Goal: Find specific page/section: Find specific page/section

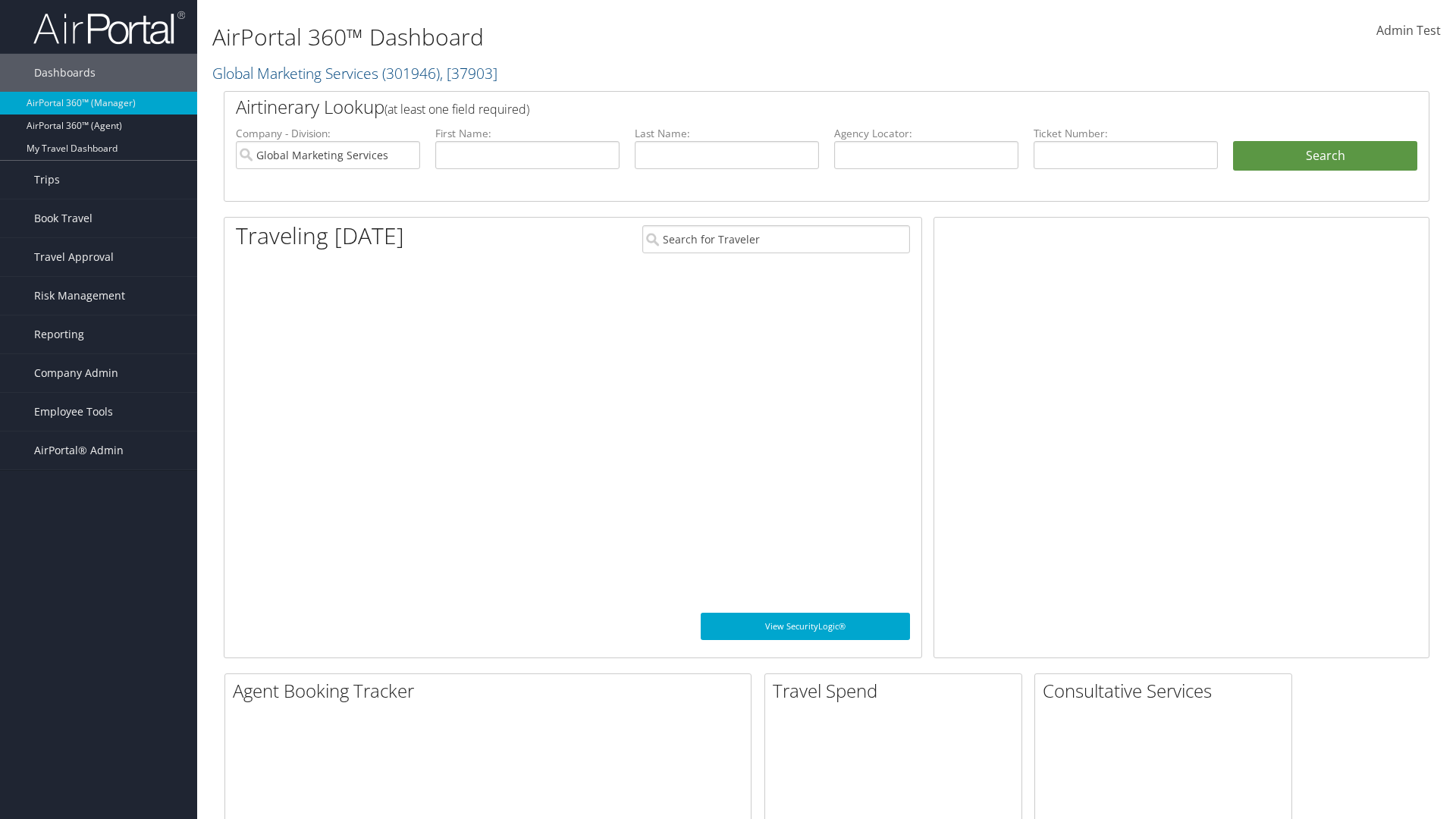
click at [99, 373] on span "Company Admin" at bounding box center [75, 373] width 84 height 38
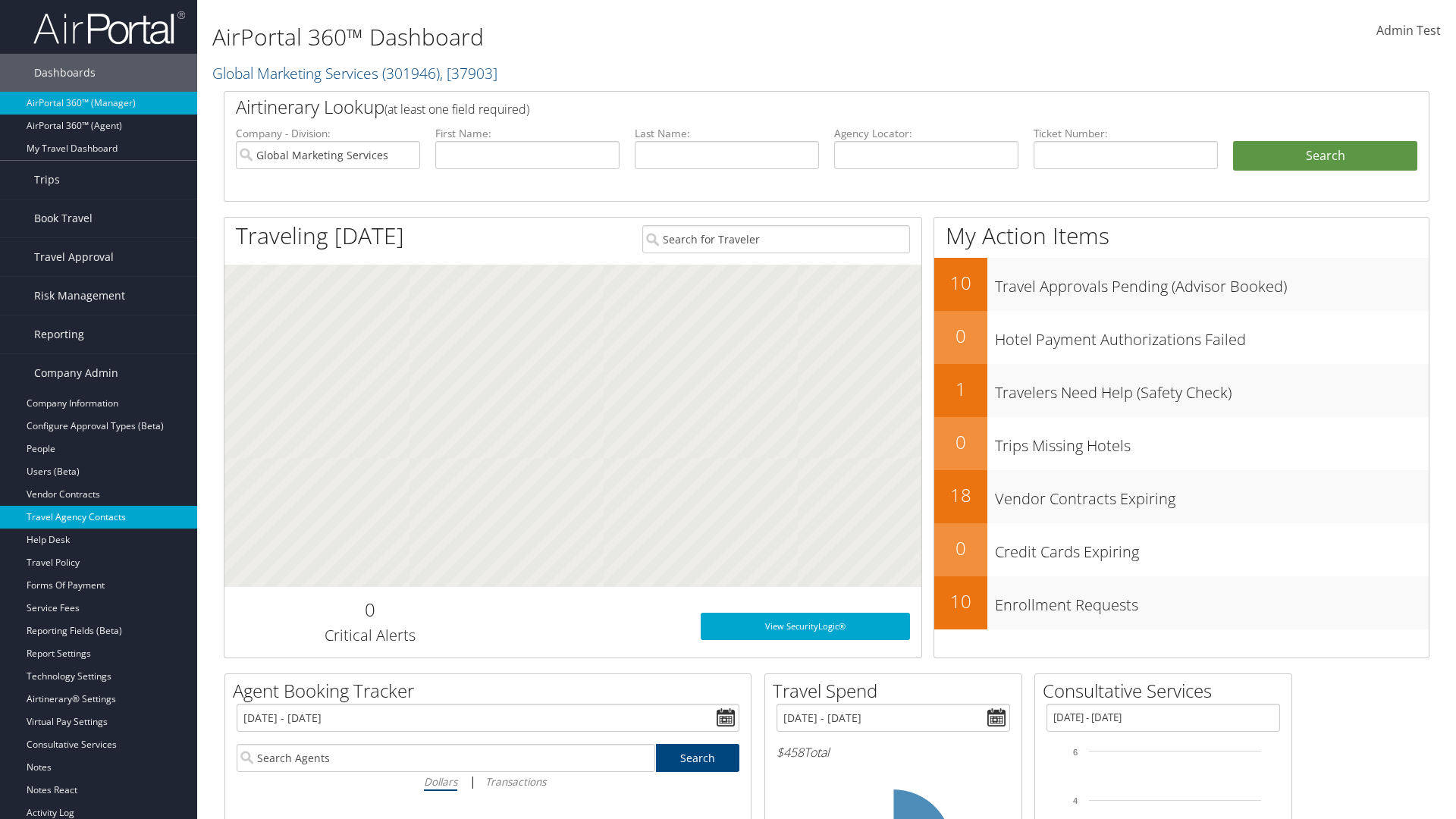
click at [99, 517] on link "Travel Agency Contacts" at bounding box center [98, 517] width 197 height 23
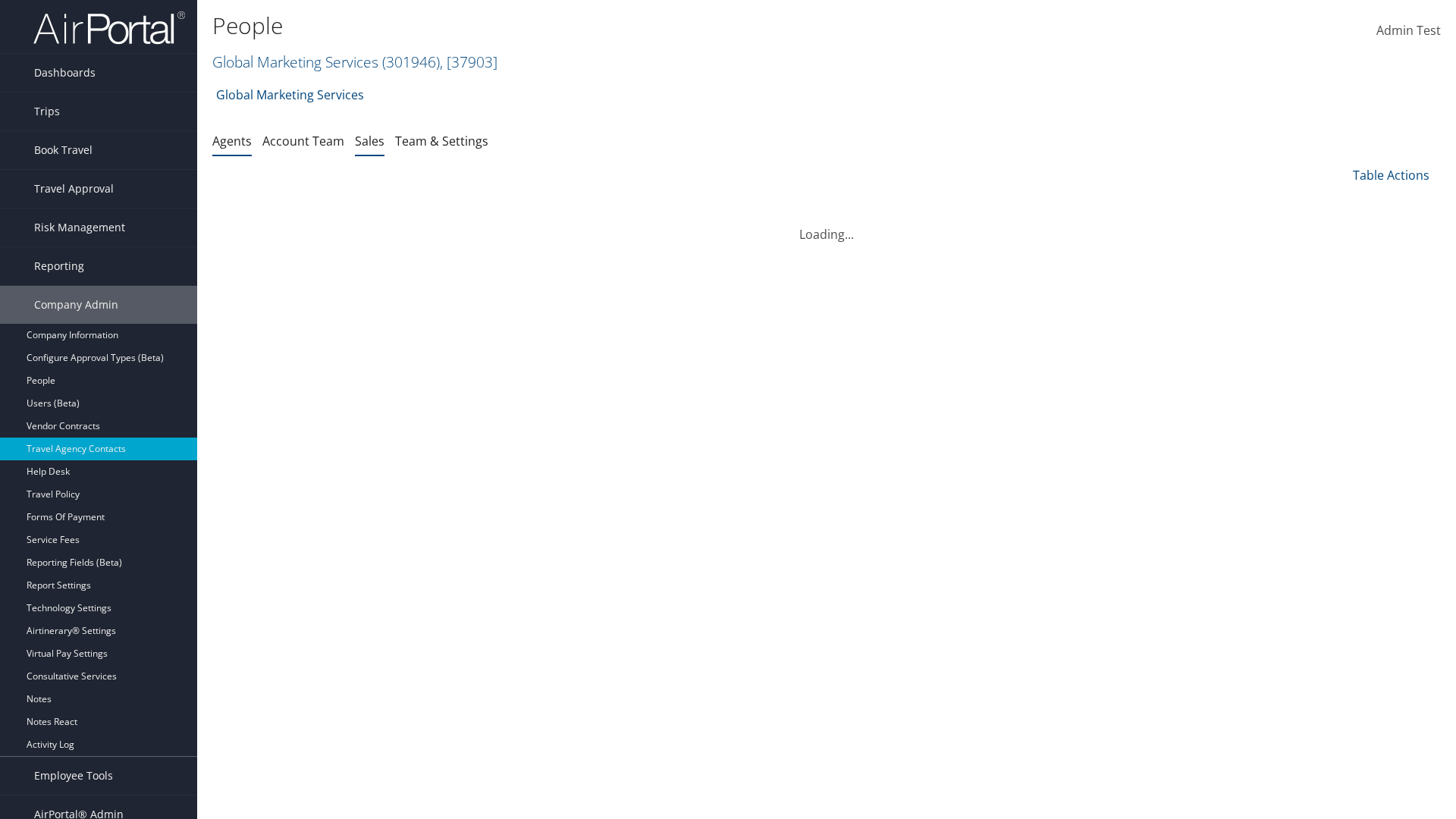
click at [370, 140] on link "Sales" at bounding box center [370, 140] width 30 height 16
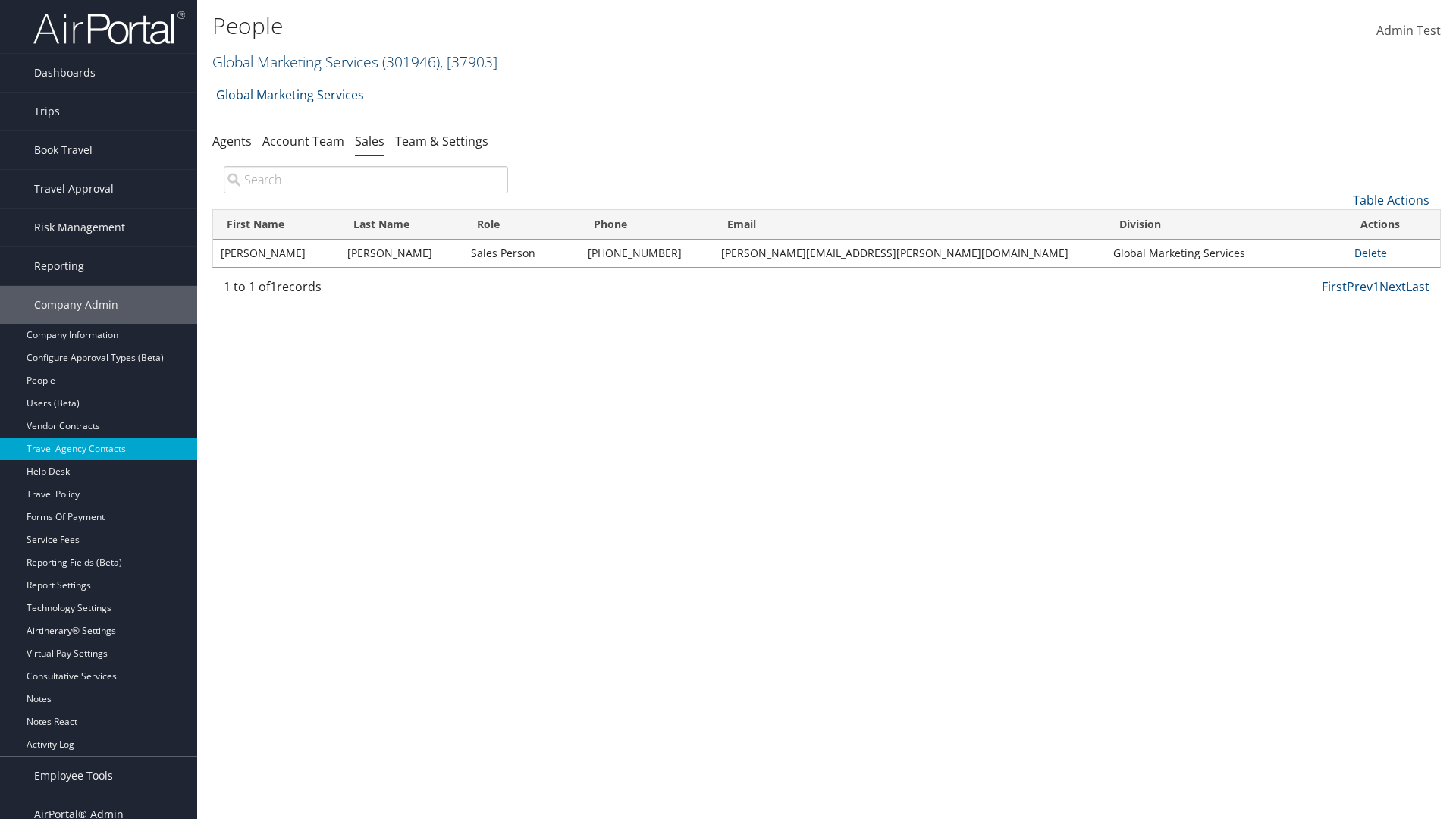
click at [294, 61] on link "Global Marketing Services ( 301946 ) , [ 37903 ]" at bounding box center [355, 62] width 285 height 20
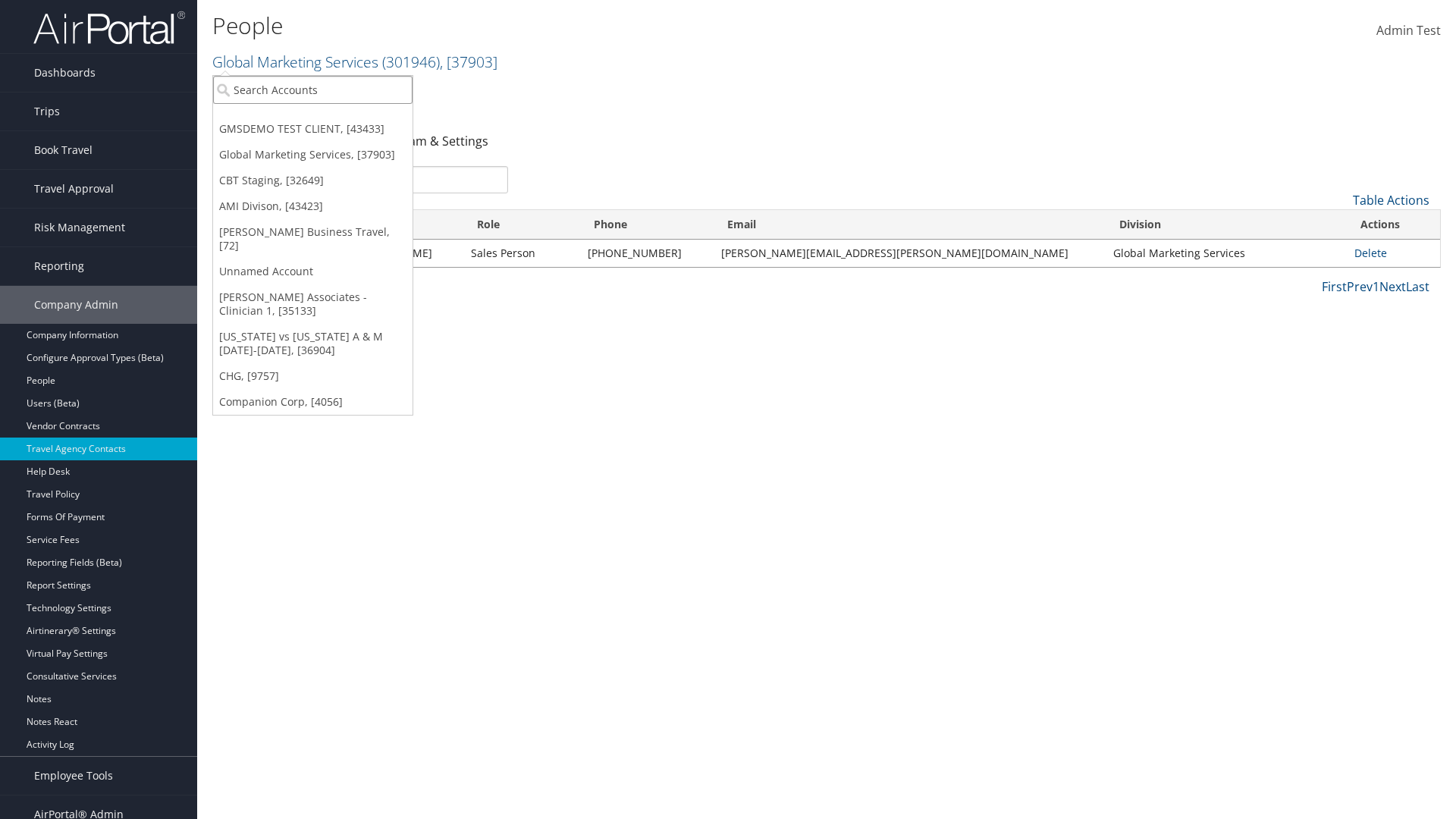
click at [312, 89] on input "search" at bounding box center [313, 90] width 199 height 28
type input "Global Marketing Services"
